Goal: Task Accomplishment & Management: Use online tool/utility

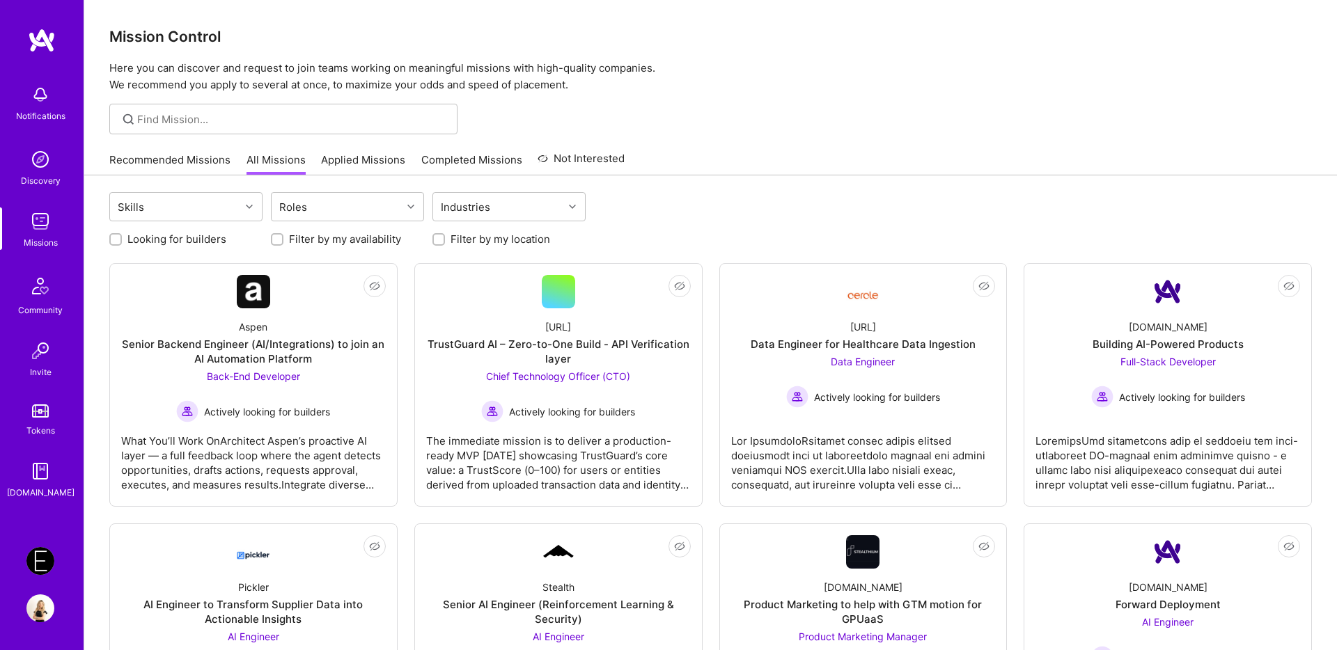
click at [176, 167] on link "Recommended Missions" at bounding box center [169, 163] width 121 height 23
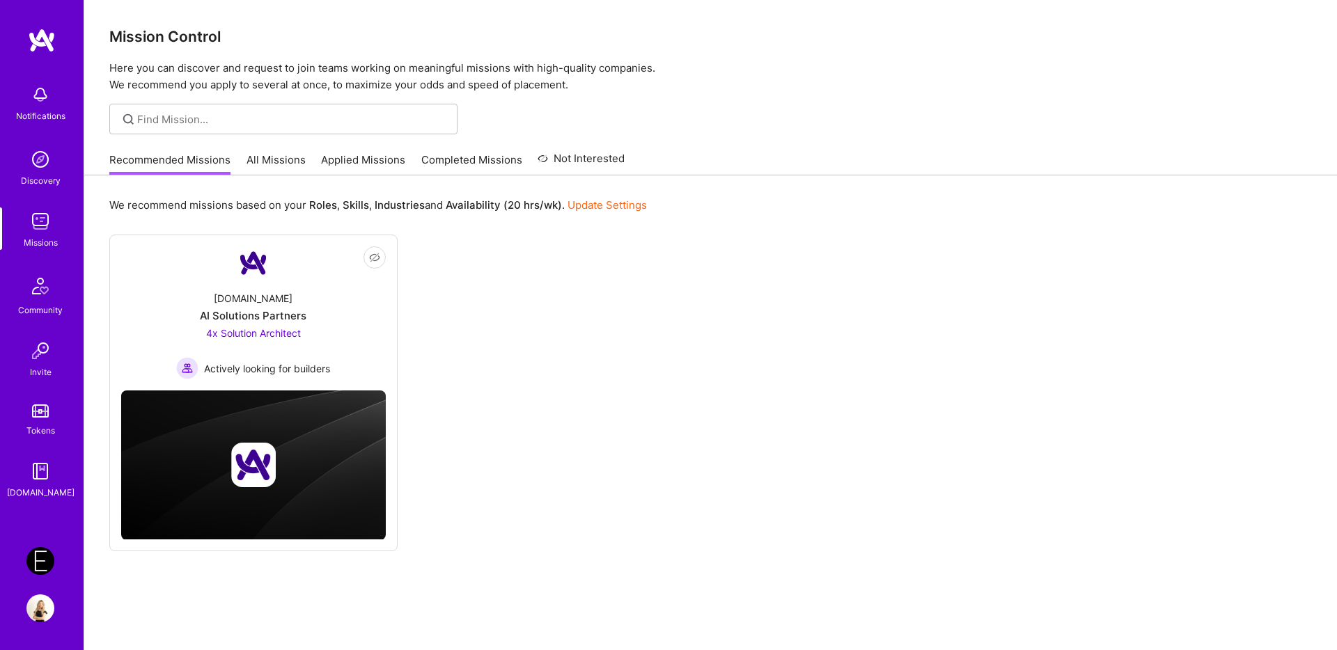
click at [360, 167] on link "Applied Missions" at bounding box center [363, 163] width 84 height 23
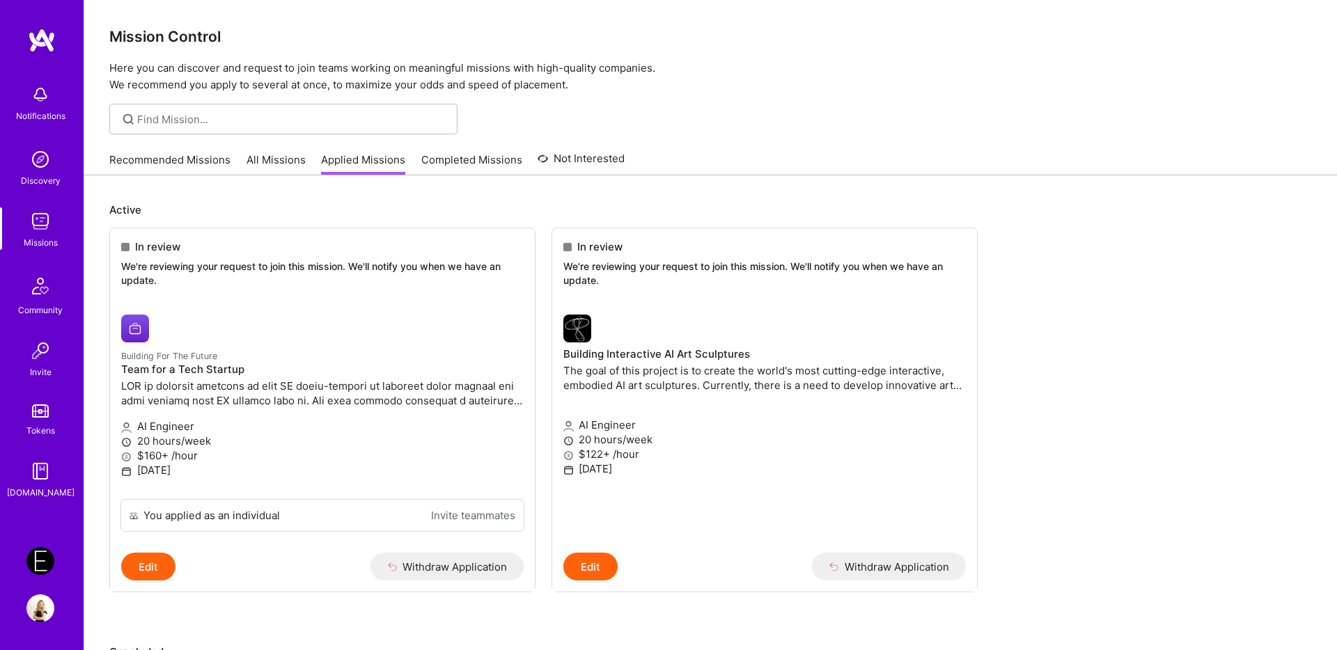
click at [43, 556] on img at bounding box center [40, 561] width 28 height 28
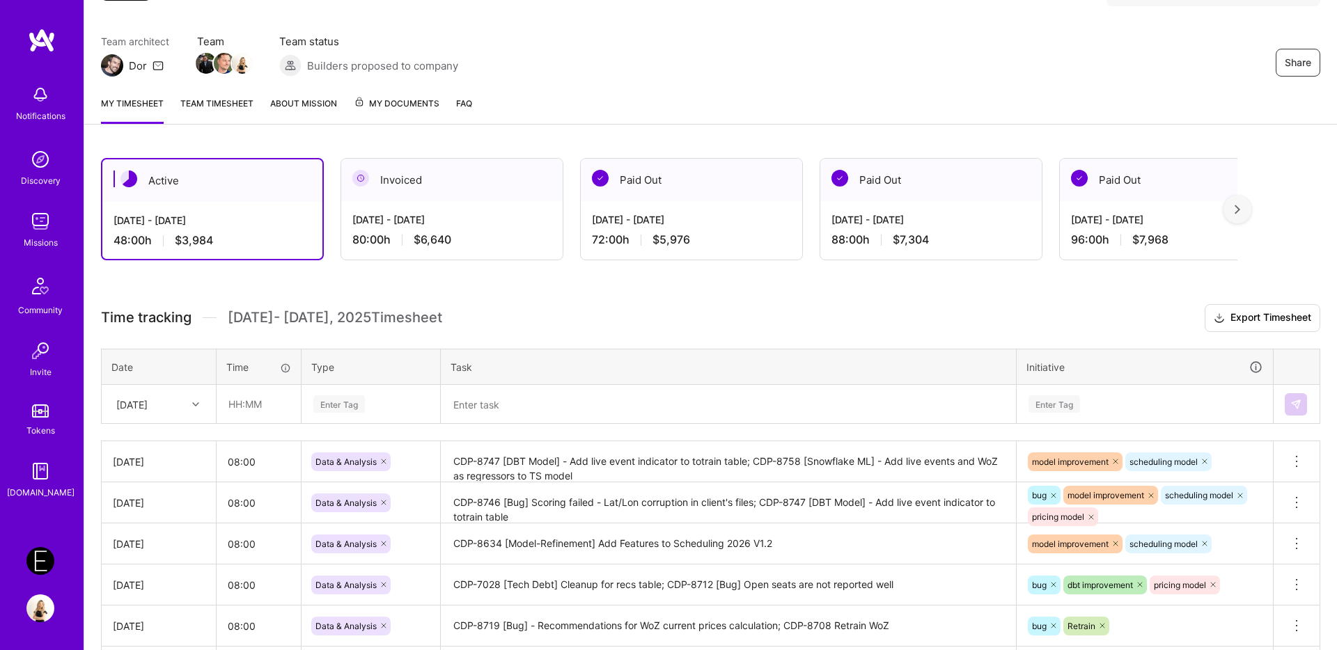
scroll to position [242, 0]
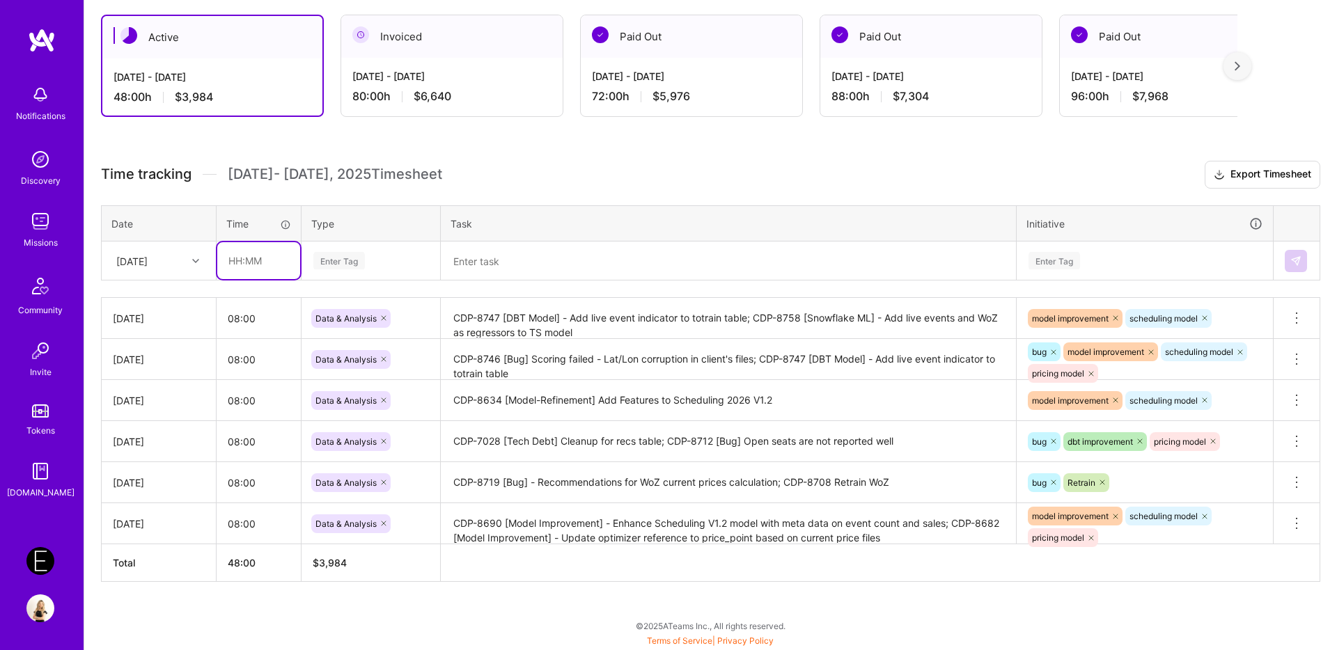
click at [256, 265] on input "text" at bounding box center [258, 260] width 83 height 37
type input "08:00"
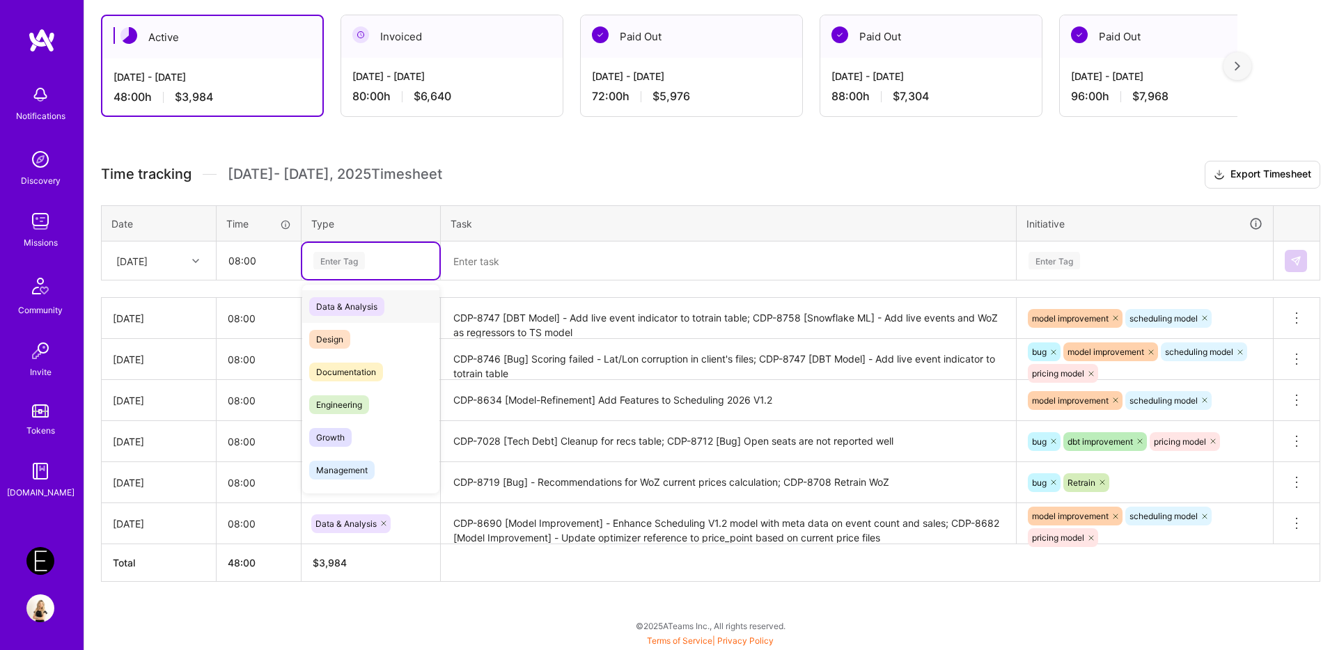
click at [323, 264] on div "Enter Tag" at bounding box center [339, 261] width 52 height 22
click at [340, 306] on span "Data & Analysis" at bounding box center [346, 306] width 75 height 19
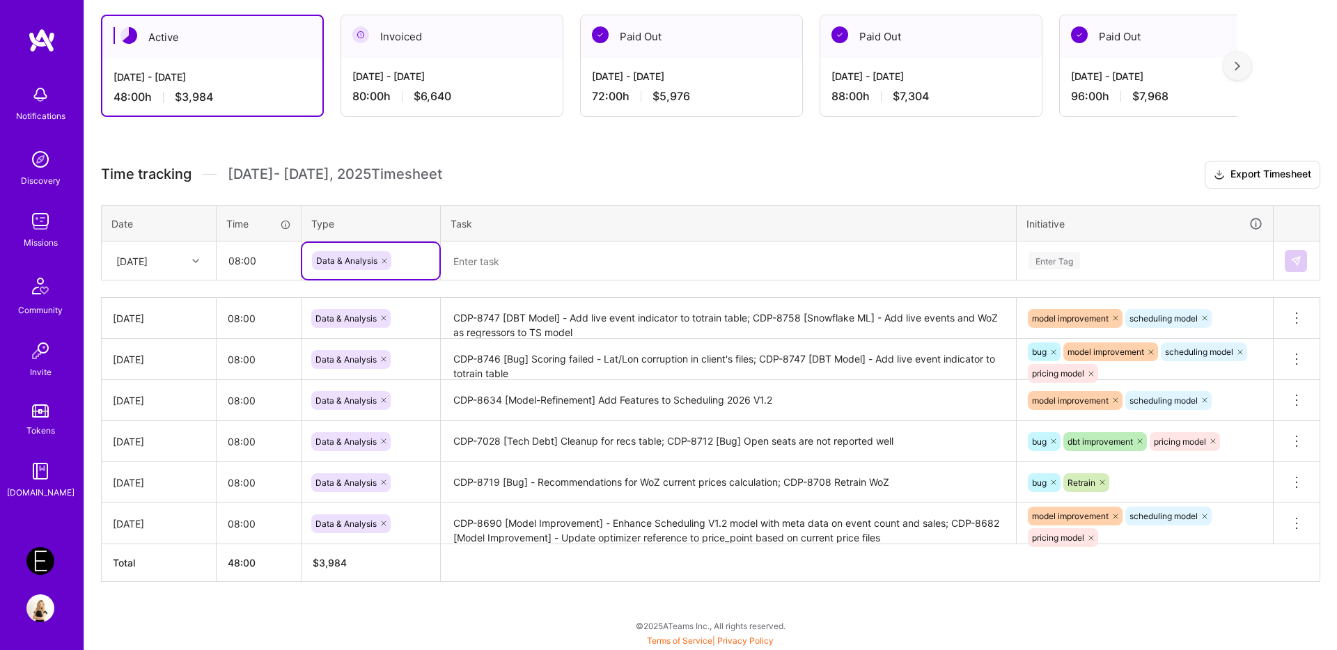
click at [512, 256] on textarea at bounding box center [728, 261] width 572 height 36
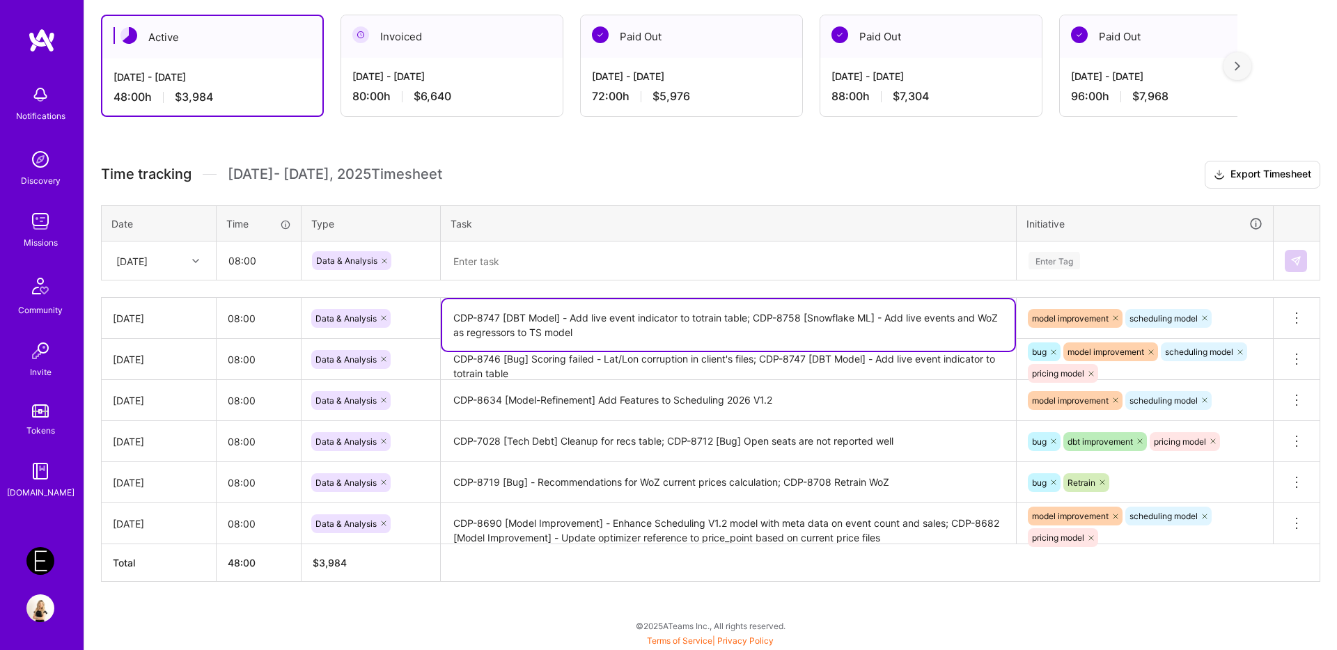
drag, startPoint x: 756, startPoint y: 314, endPoint x: 723, endPoint y: 345, distance: 45.8
click at [723, 345] on textarea "CDP-8747 [DBT Model] - Add live event indicator to totrain table; CDP-8758 [Sno…" at bounding box center [728, 325] width 572 height 52
click at [531, 265] on textarea at bounding box center [728, 261] width 572 height 37
paste textarea "CDP-8758 [Snowflake ML] - Add live events and WoZ as regressors to TS model"
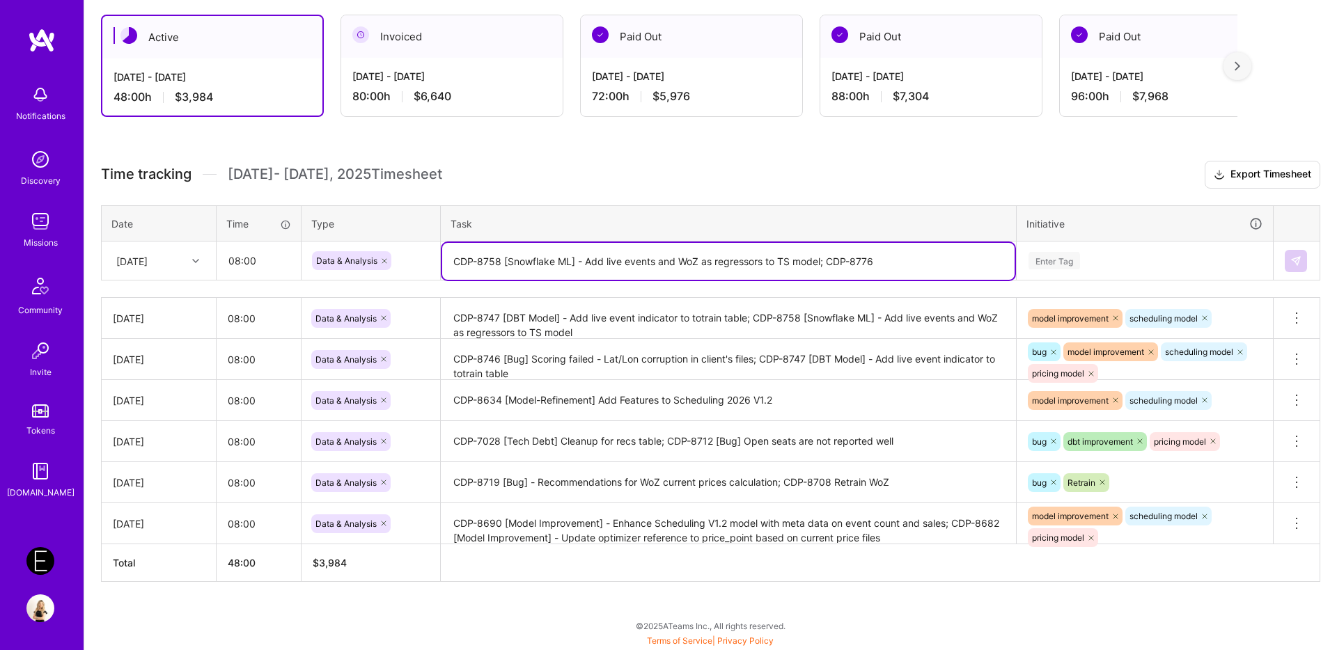
paste textarea "[Monitor] Add "max days out" to pricing algorithm"
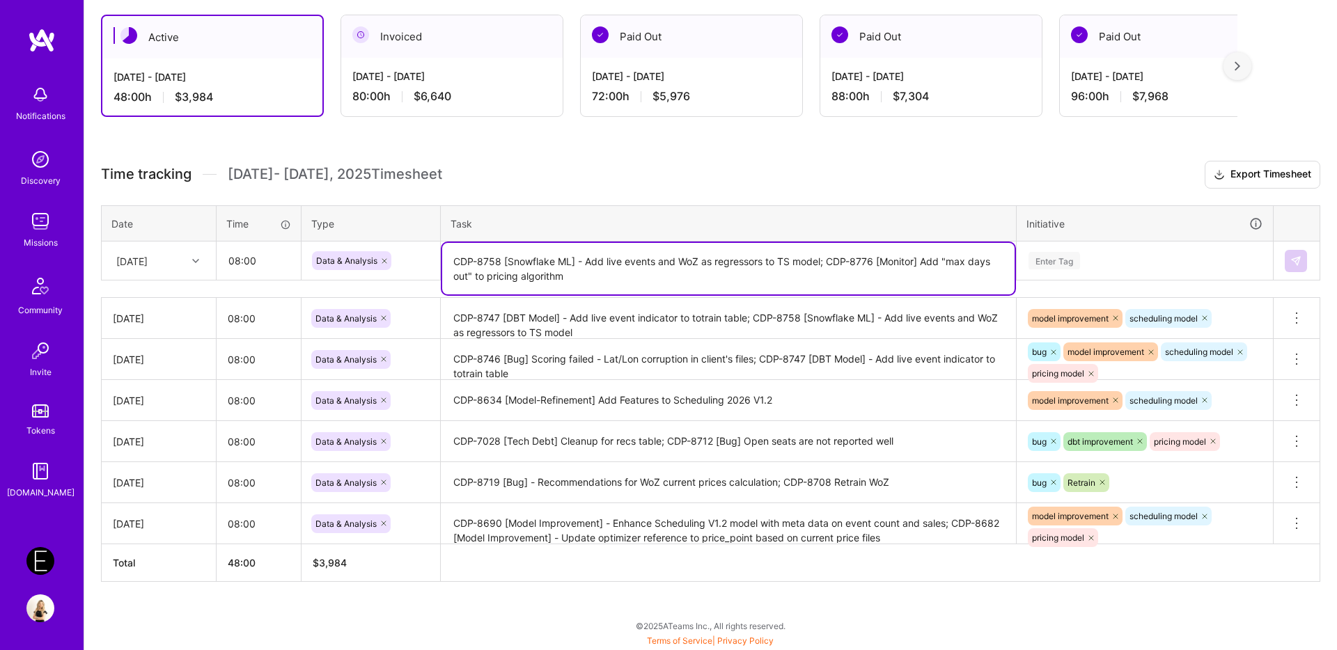
type textarea "CDP-8758 [Snowflake ML] - Add live events and WoZ as regressors to TS model; CD…"
click at [1060, 271] on div "Enter Tag" at bounding box center [1144, 261] width 255 height 36
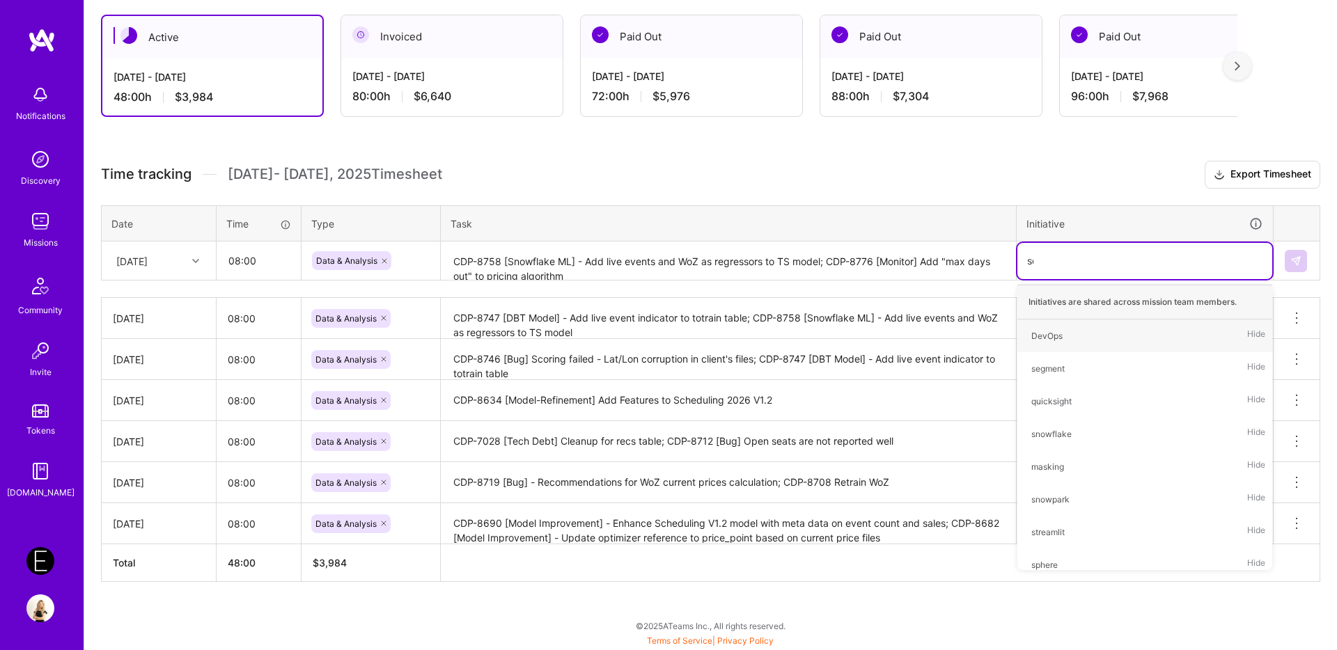
type input "sche"
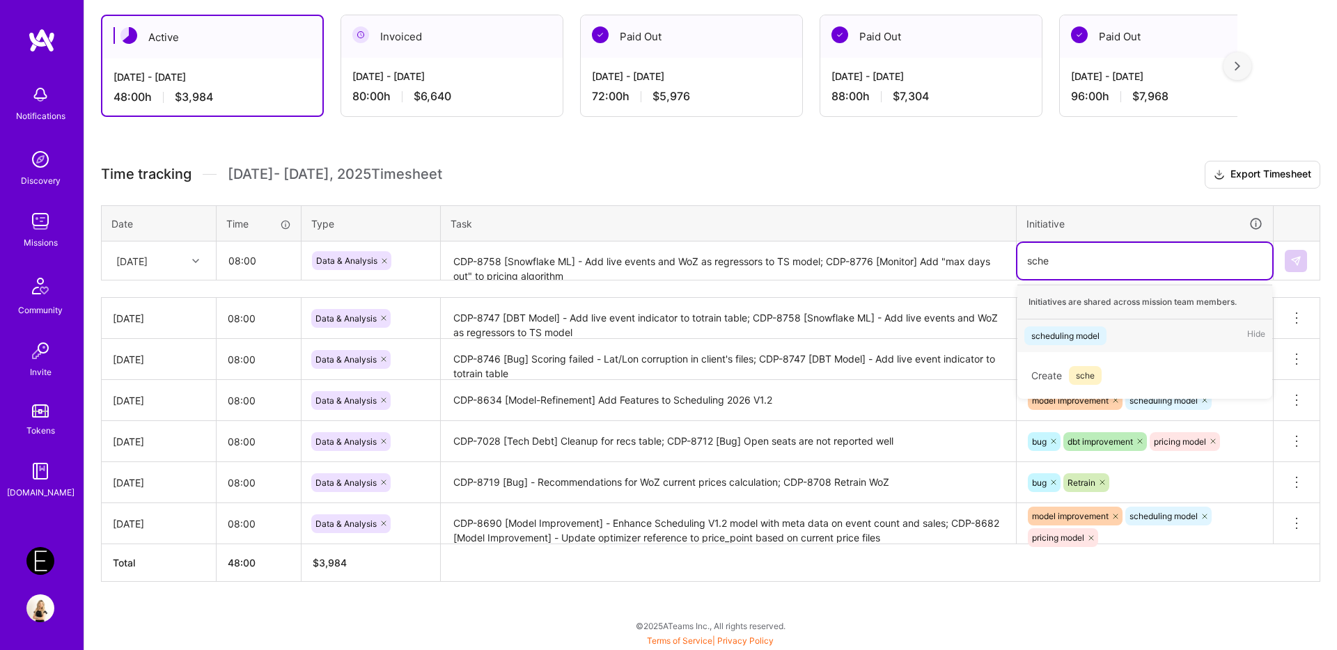
click at [1052, 346] on div "scheduling model Hide" at bounding box center [1144, 336] width 255 height 33
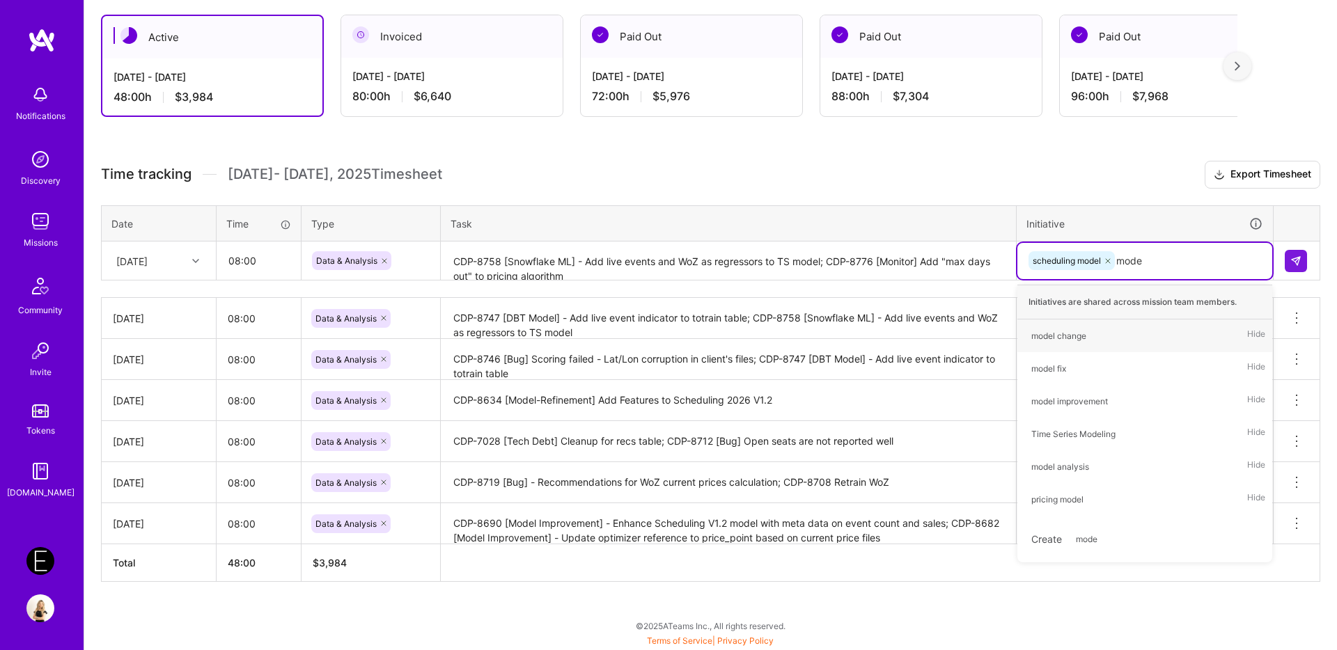
type input "model"
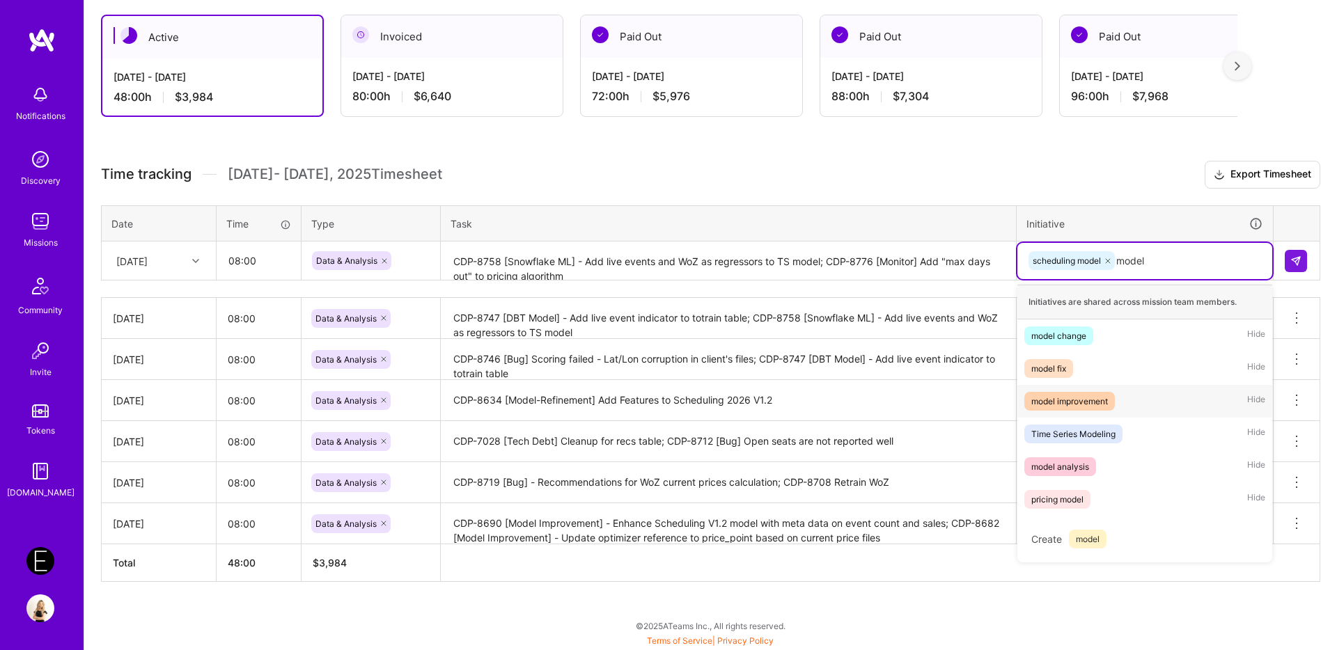
click at [1053, 403] on div "model improvement" at bounding box center [1069, 401] width 77 height 15
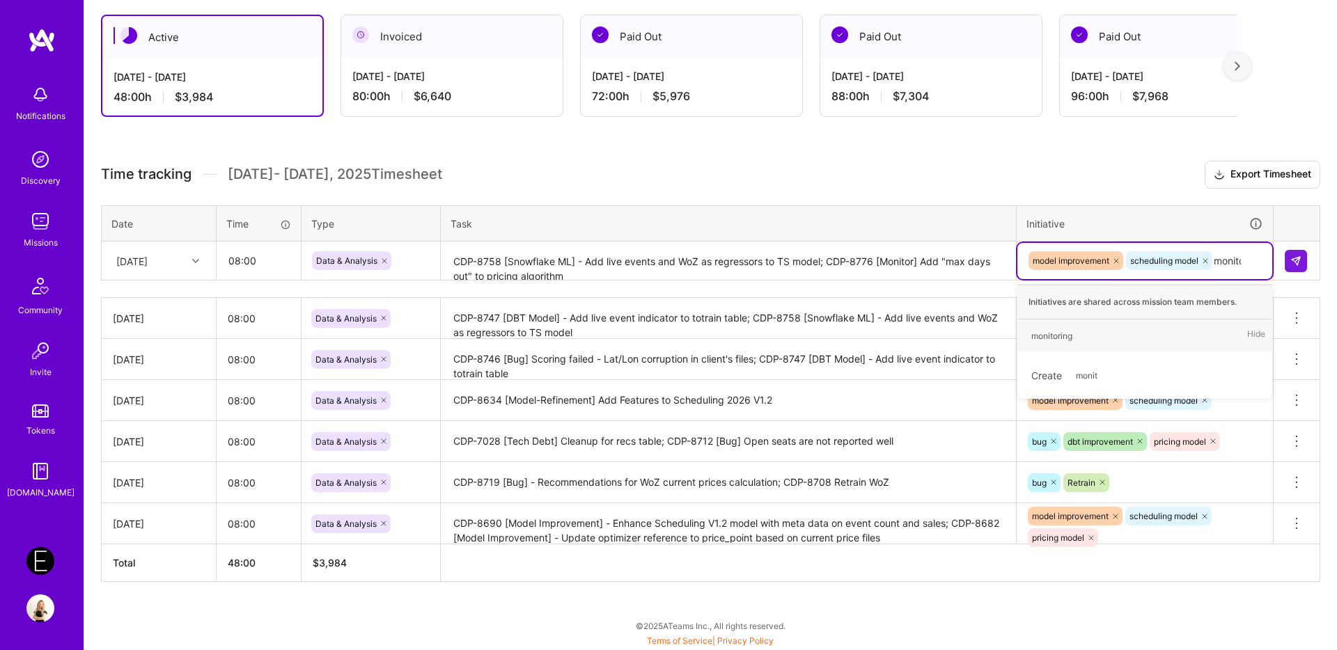
type input "monitor"
click at [1049, 331] on div "monitoring" at bounding box center [1051, 336] width 41 height 15
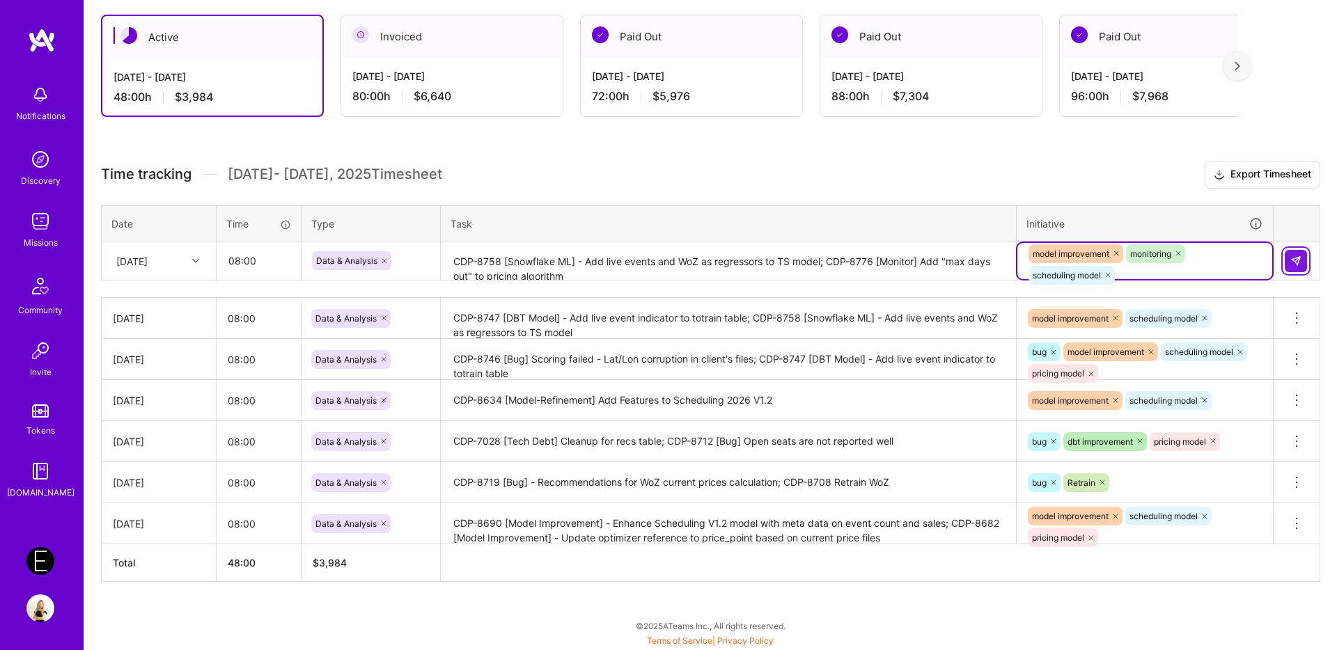
click at [1295, 256] on img at bounding box center [1295, 261] width 11 height 11
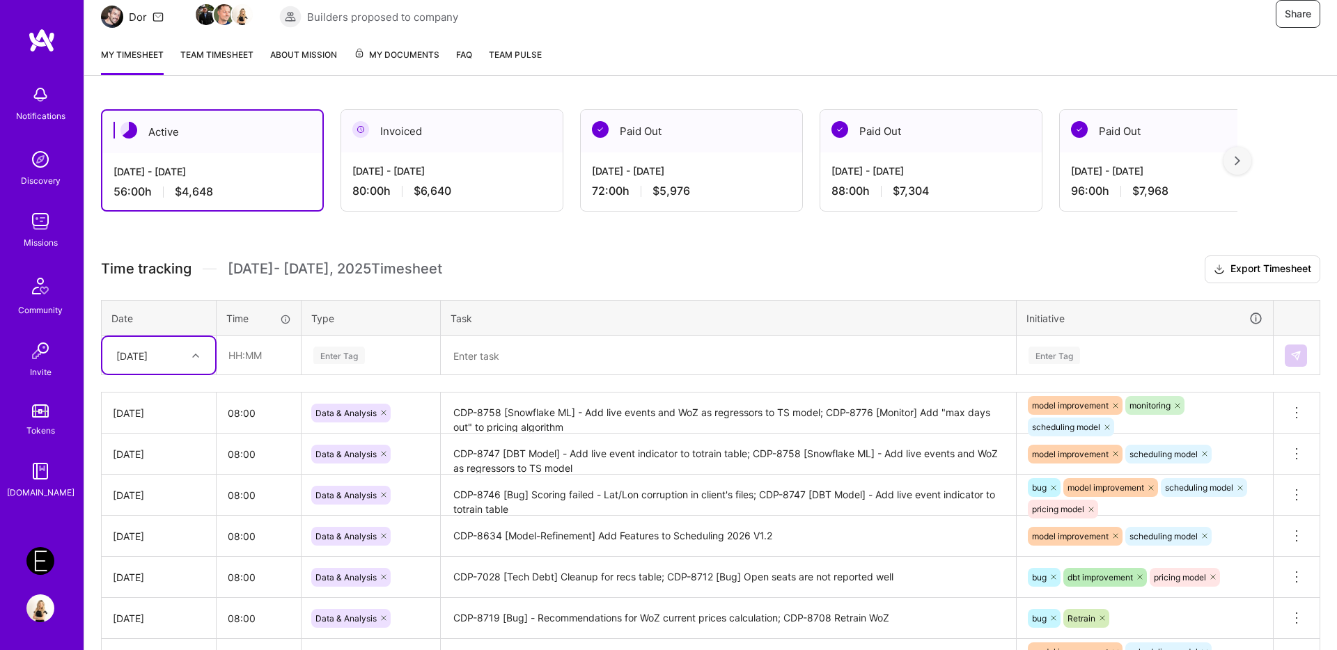
scroll to position [0, 0]
